Goal: Transaction & Acquisition: Obtain resource

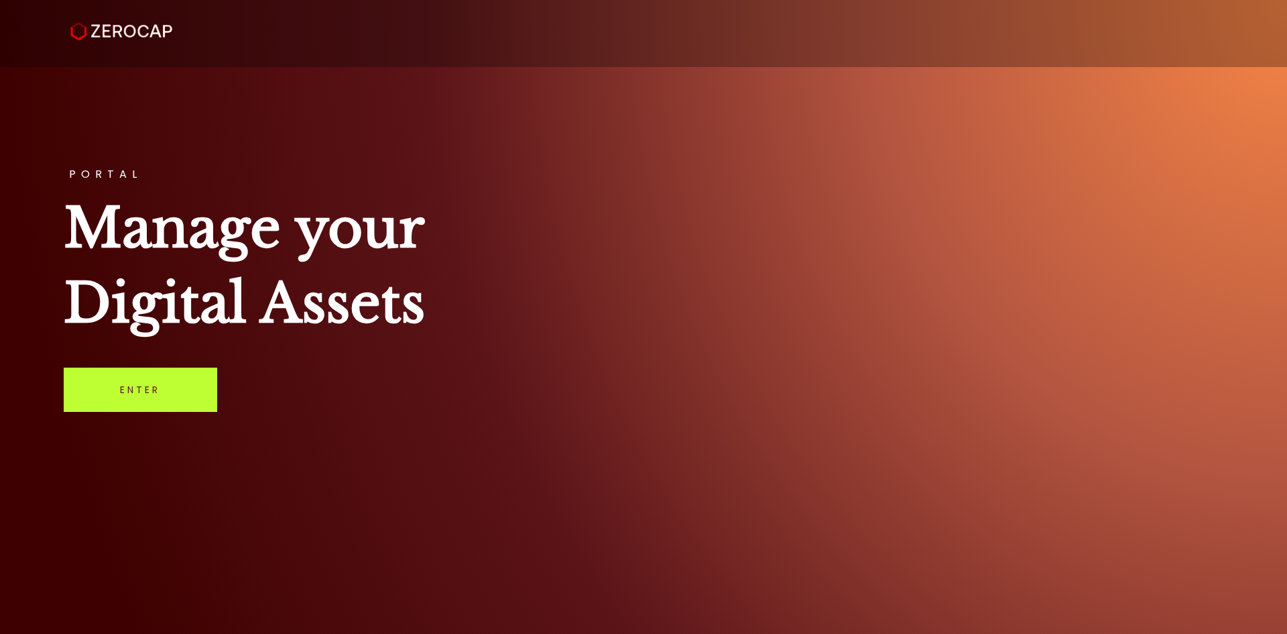
drag, startPoint x: 0, startPoint y: 0, endPoint x: 184, endPoint y: 385, distance: 427.3
click at [184, 385] on link "Enter" at bounding box center [141, 389] width 154 height 44
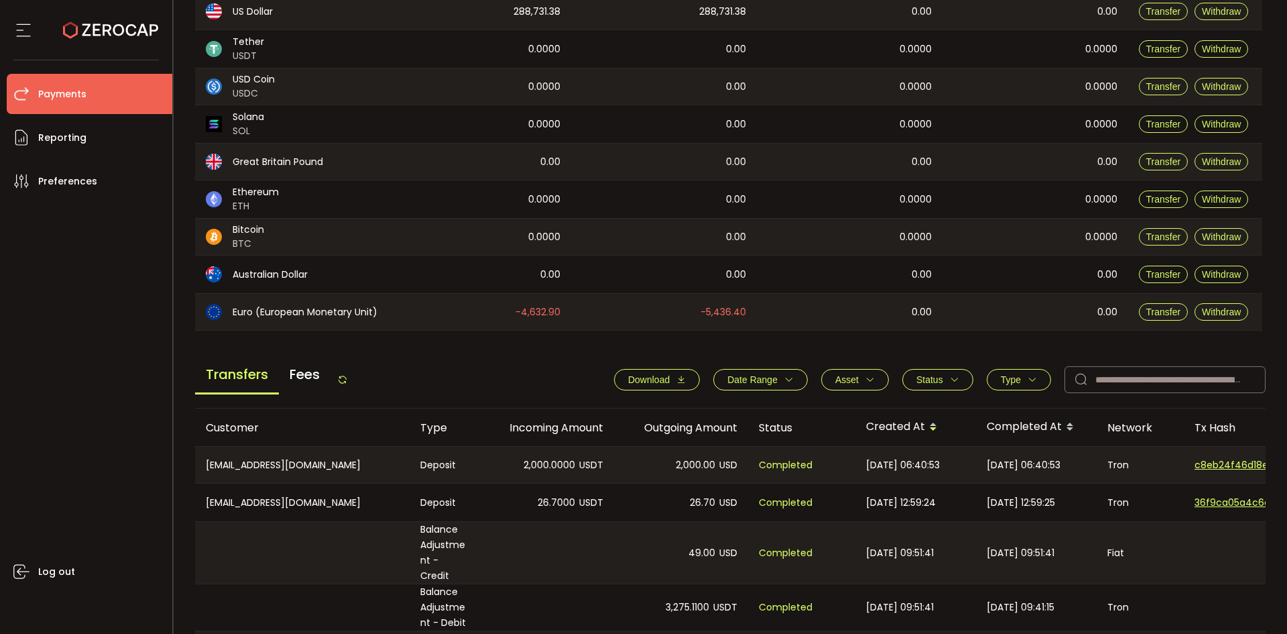
scroll to position [268, 0]
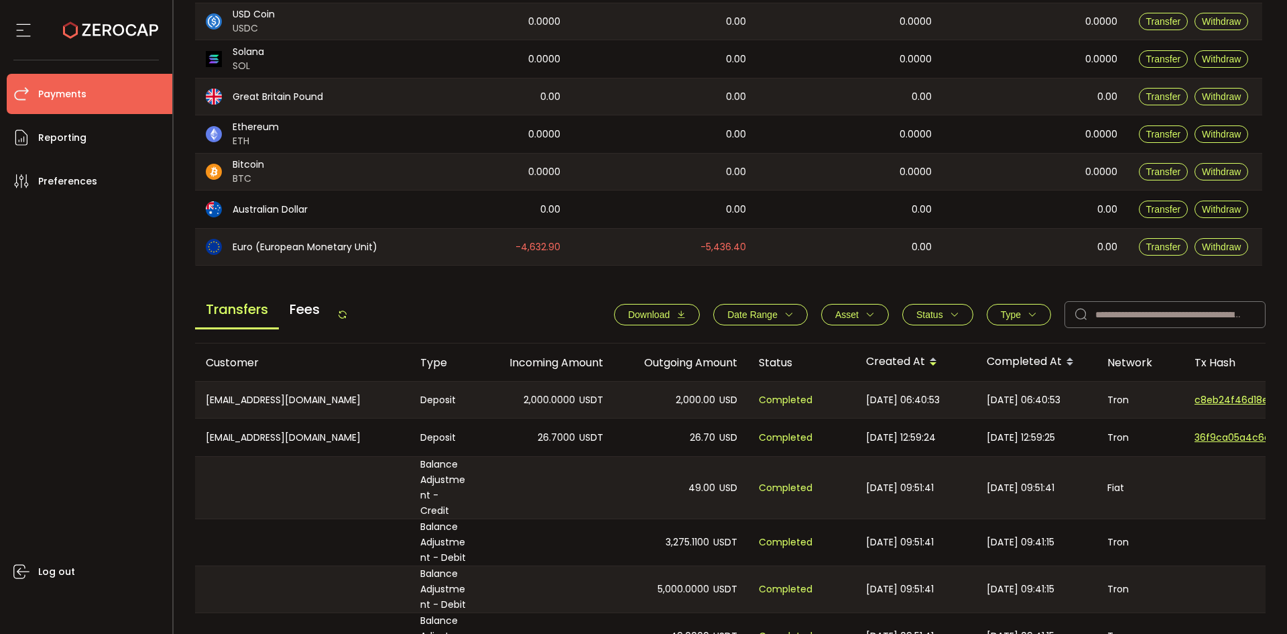
click at [662, 309] on span "Download" at bounding box center [649, 314] width 42 height 11
